Goal: Task Accomplishment & Management: Complete application form

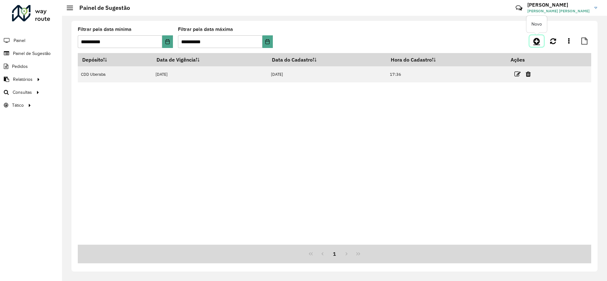
click at [539, 44] on icon at bounding box center [536, 41] width 7 height 8
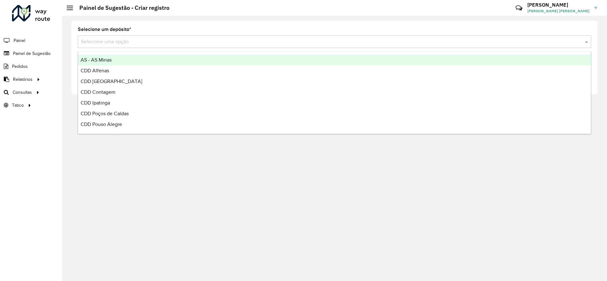
click at [263, 45] on input "text" at bounding box center [328, 42] width 494 height 8
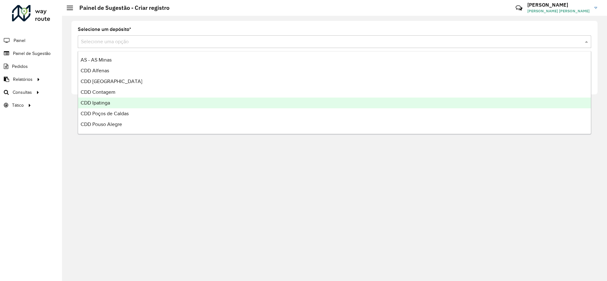
click at [126, 108] on div "CDD Ipatinga" at bounding box center [334, 103] width 513 height 11
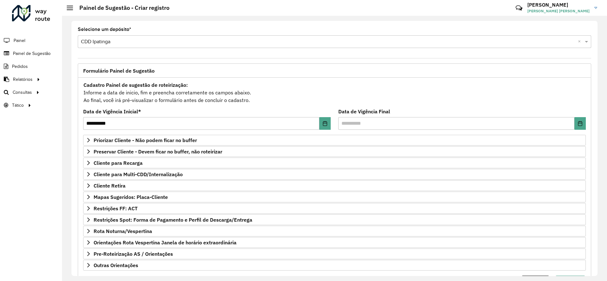
click at [197, 109] on div "**********" at bounding box center [206, 119] width 247 height 21
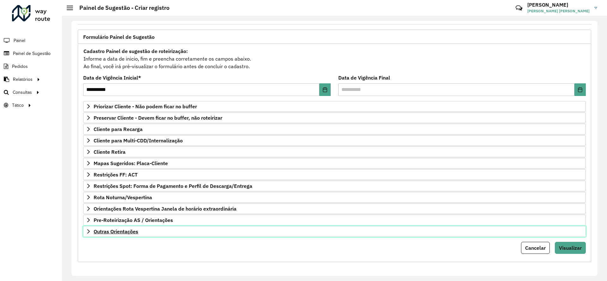
click at [131, 231] on span "Outras Orientações" at bounding box center [116, 231] width 45 height 5
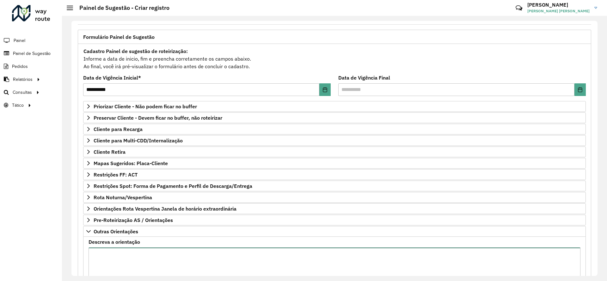
click at [137, 256] on textarea "Descreva a orientação" at bounding box center [334, 274] width 492 height 53
type textarea "**********"
click at [148, 164] on span "Mapas Sugeridos: Placa-Cliente" at bounding box center [131, 163] width 74 height 5
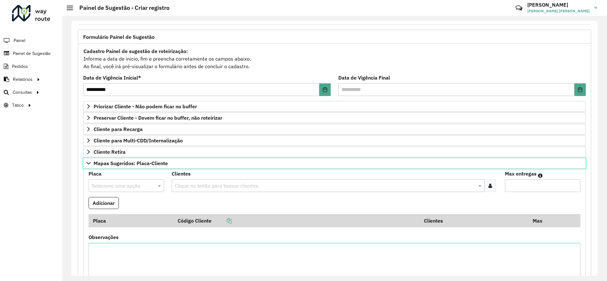
scroll to position [242, 0]
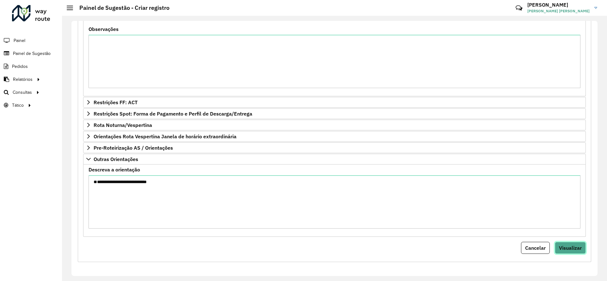
click at [570, 246] on span "Visualizar" at bounding box center [570, 248] width 23 height 6
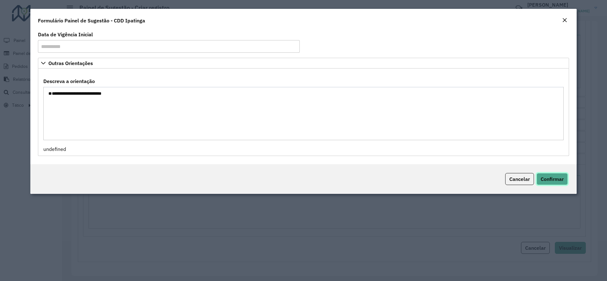
click at [557, 182] on button "Confirmar" at bounding box center [551, 179] width 31 height 12
